Goal: Subscribe to service/newsletter

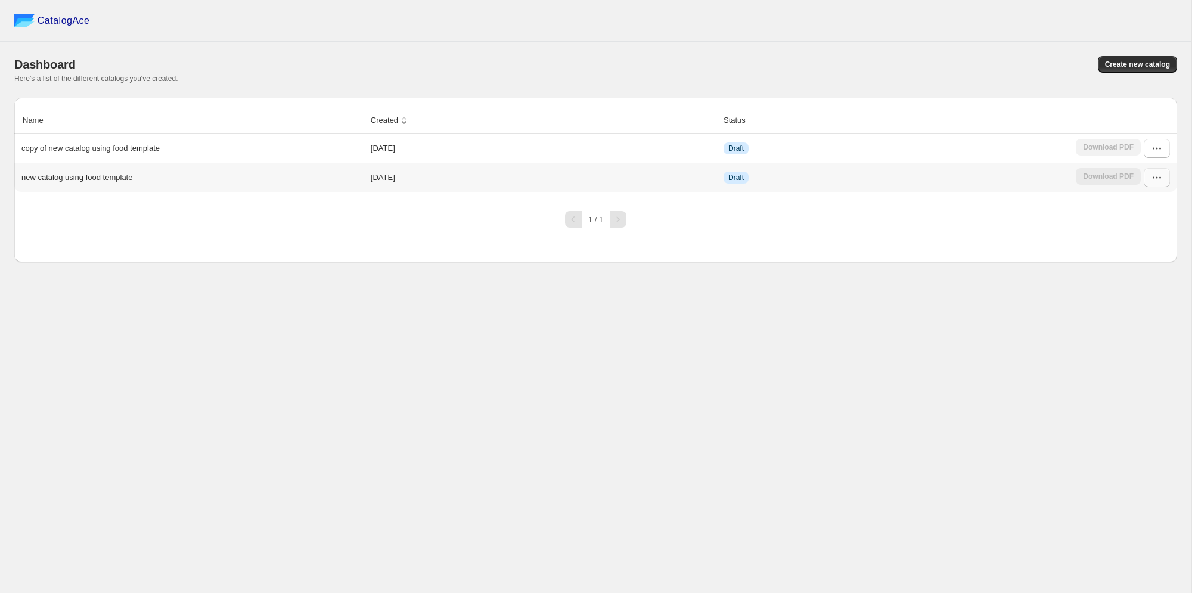
click at [1151, 176] on icon "button" at bounding box center [1157, 178] width 12 height 12
click at [1122, 263] on span "Edit" at bounding box center [1120, 264] width 13 height 9
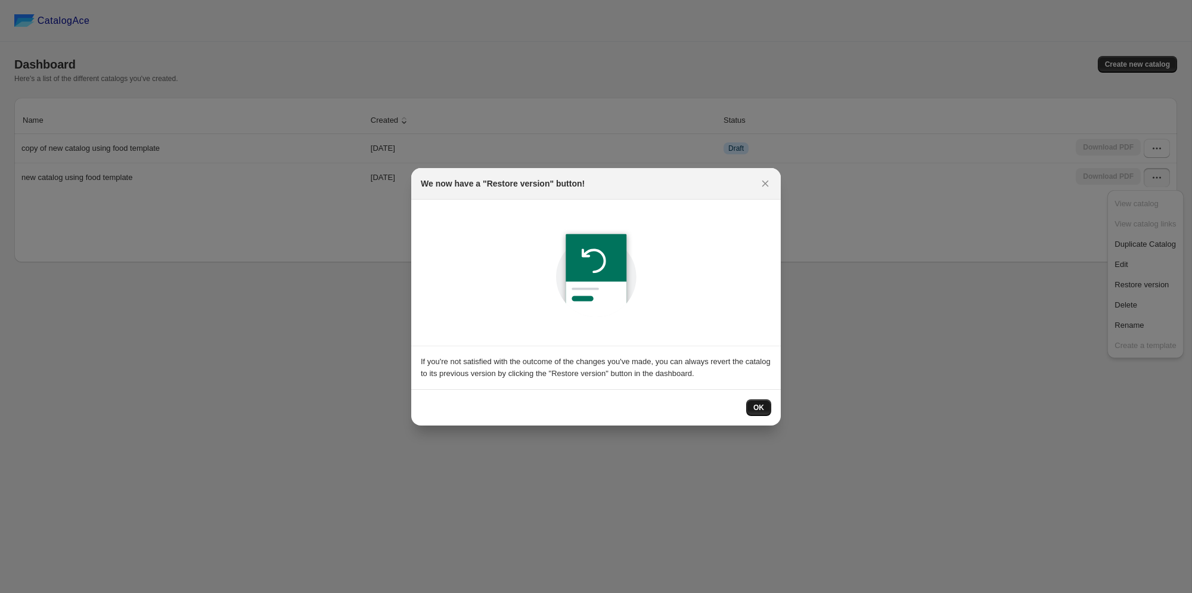
click at [755, 403] on span "OK" at bounding box center [758, 408] width 11 height 10
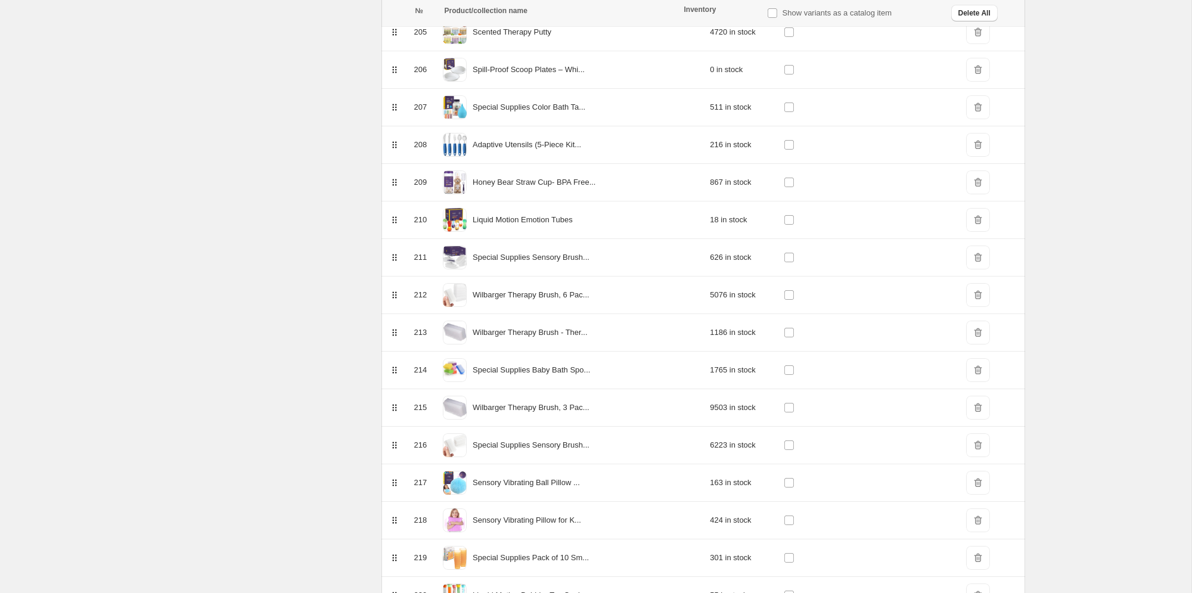
scroll to position [8499, 0]
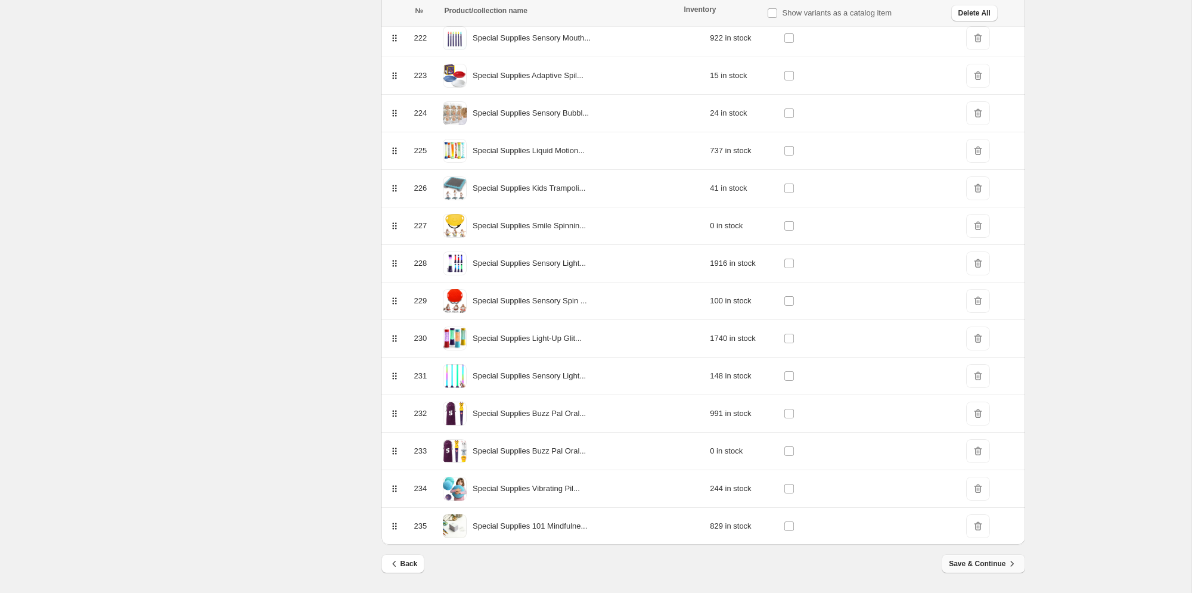
click at [968, 558] on span "Save & Continue" at bounding box center [983, 564] width 69 height 12
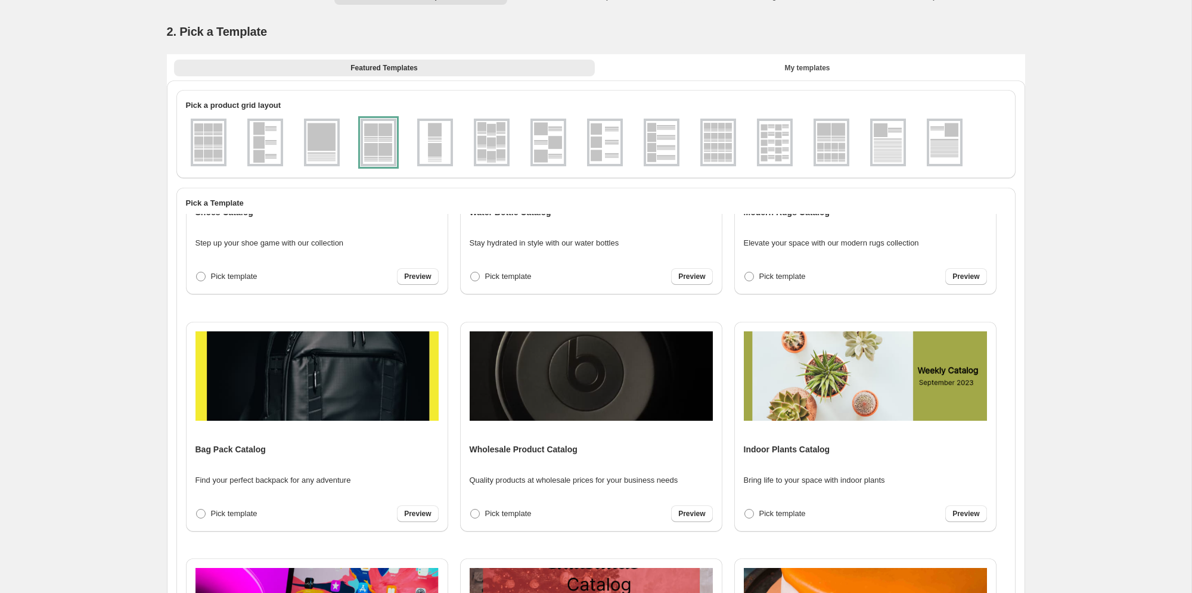
scroll to position [190, 0]
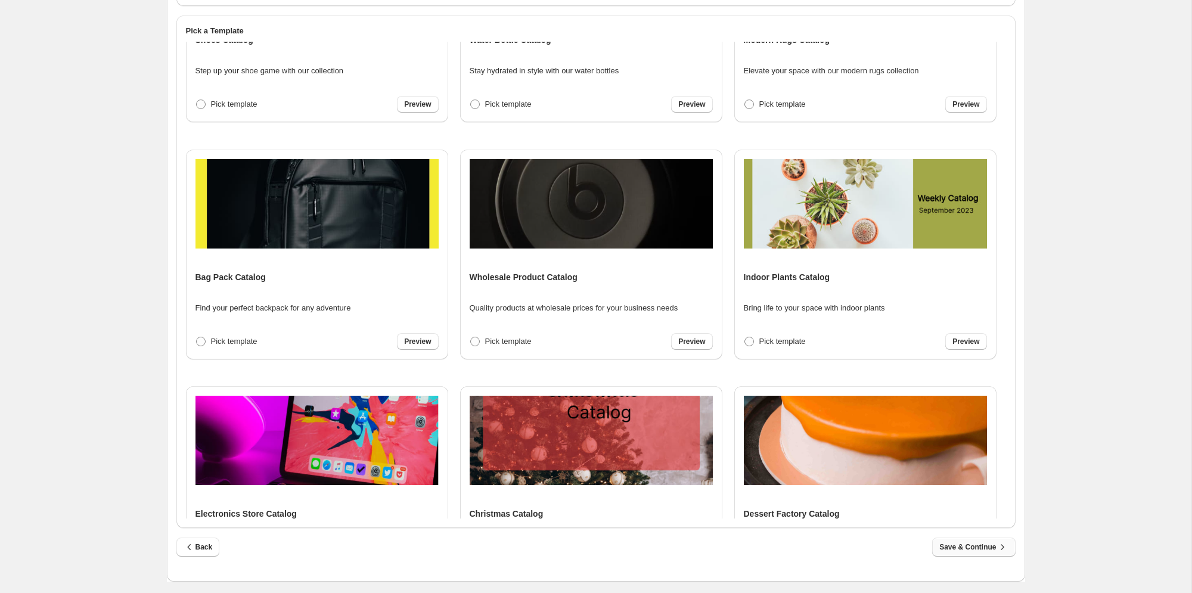
click at [975, 547] on span "Save & Continue" at bounding box center [973, 547] width 69 height 12
select select "****"
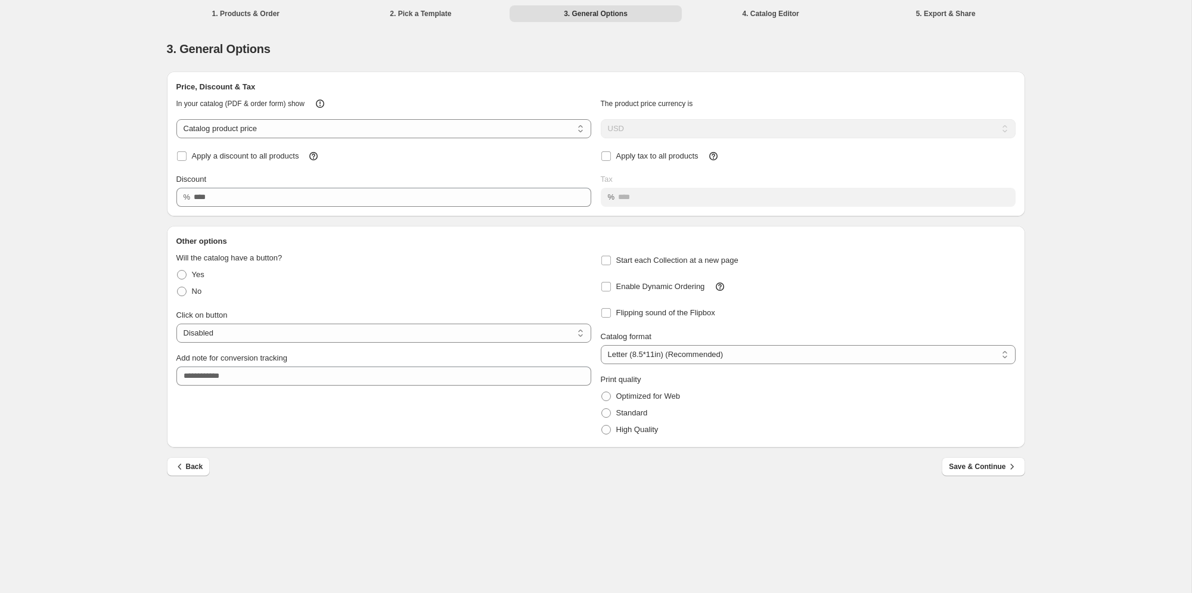
scroll to position [0, 0]
click at [970, 465] on span "Save & Continue" at bounding box center [983, 467] width 69 height 12
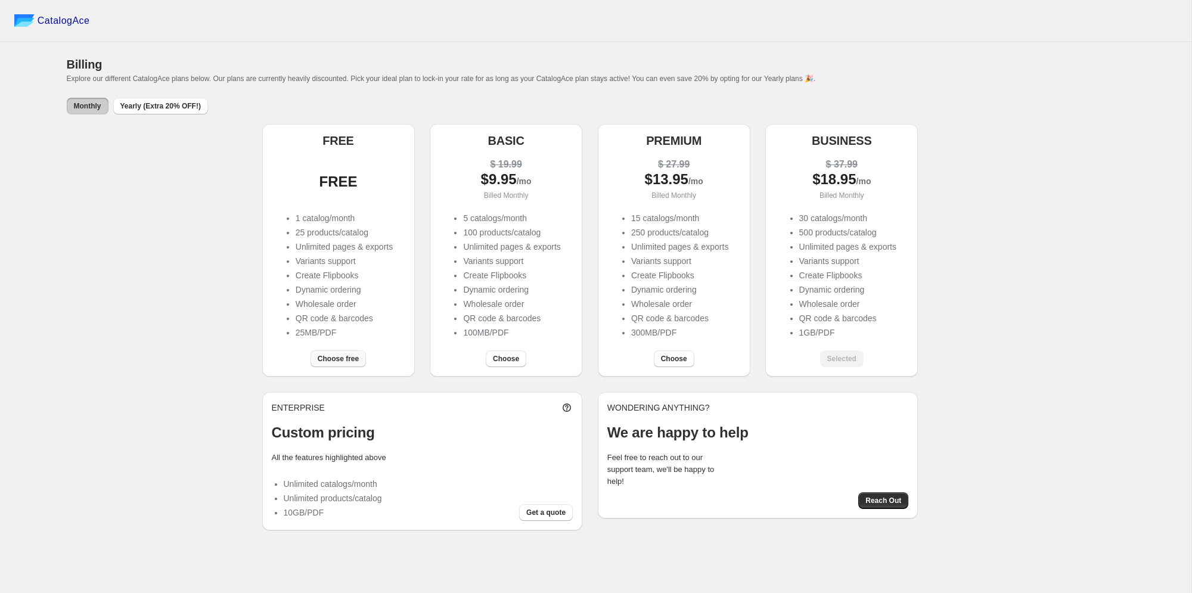
click at [339, 355] on span "Choose free" at bounding box center [338, 359] width 41 height 10
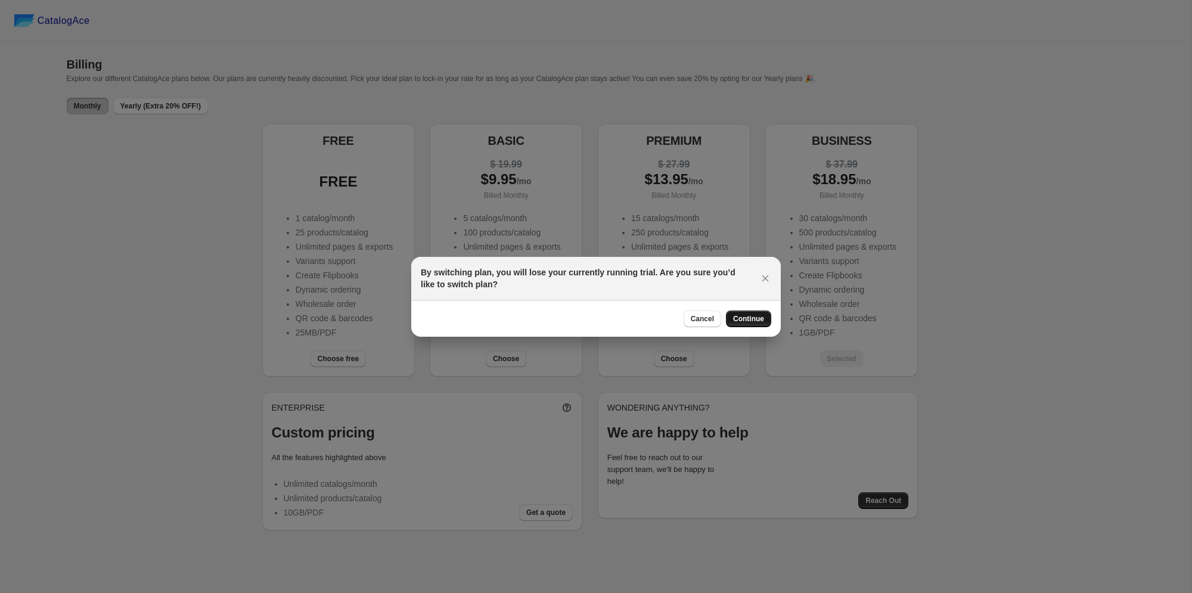
click at [760, 320] on span "Continue" at bounding box center [748, 319] width 31 height 10
